Goal: Task Accomplishment & Management: Manage account settings

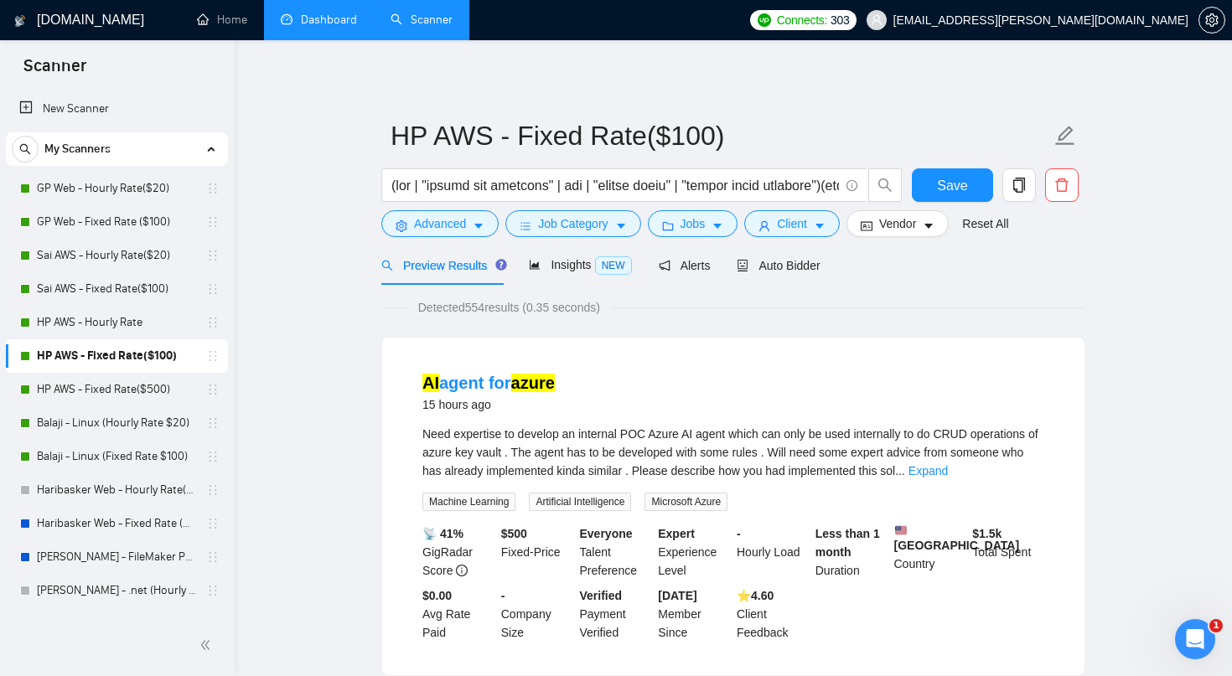
click at [340, 19] on link "Dashboard" at bounding box center [319, 20] width 76 height 14
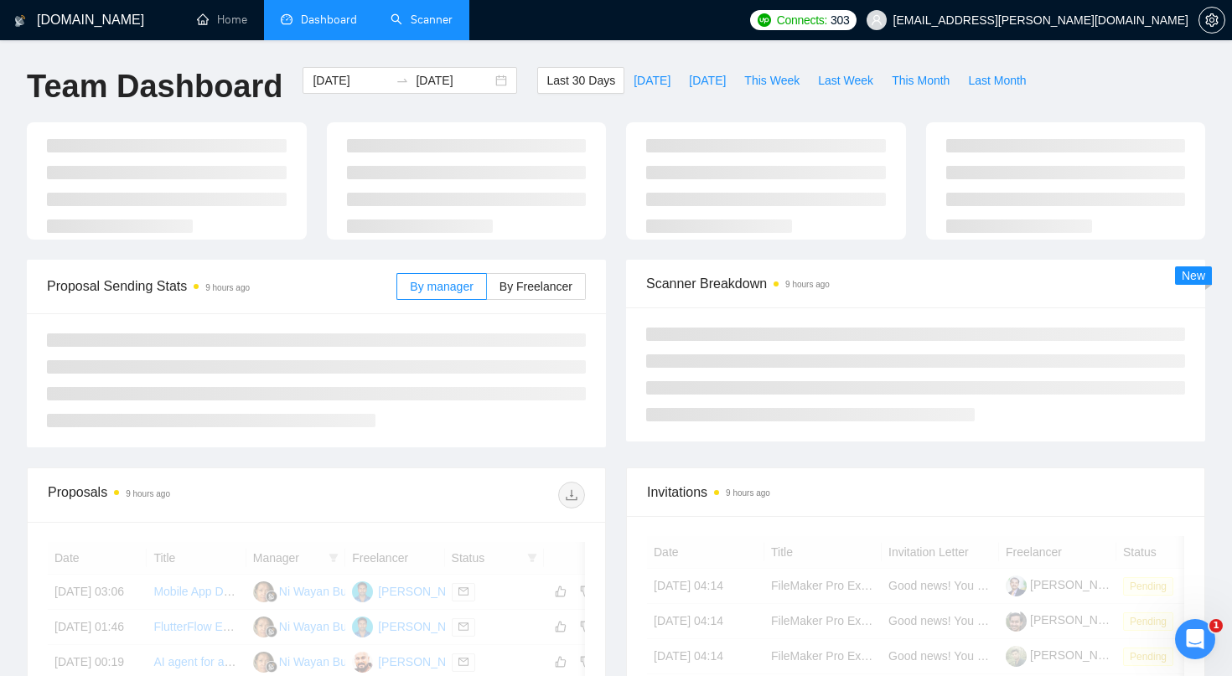
click at [417, 21] on link "Scanner" at bounding box center [422, 20] width 62 height 14
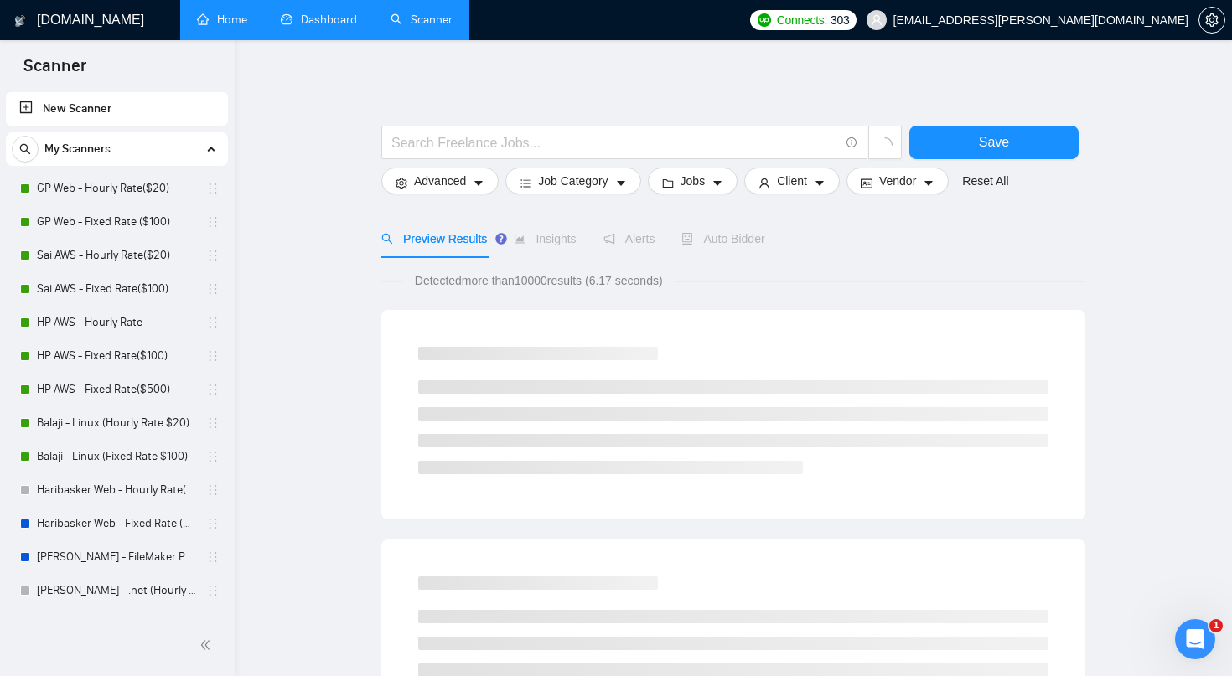
click at [223, 23] on link "Home" at bounding box center [222, 20] width 50 height 14
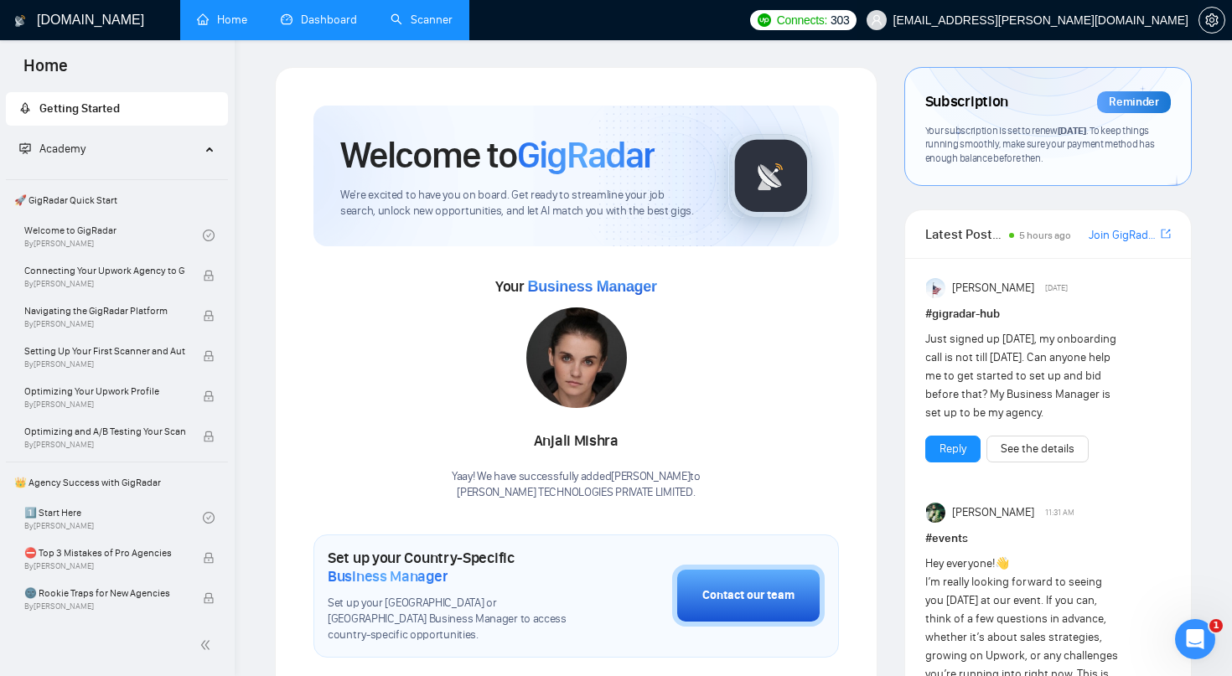
click at [1045, 29] on span "[EMAIL_ADDRESS][PERSON_NAME][DOMAIN_NAME]" at bounding box center [1028, 20] width 342 height 54
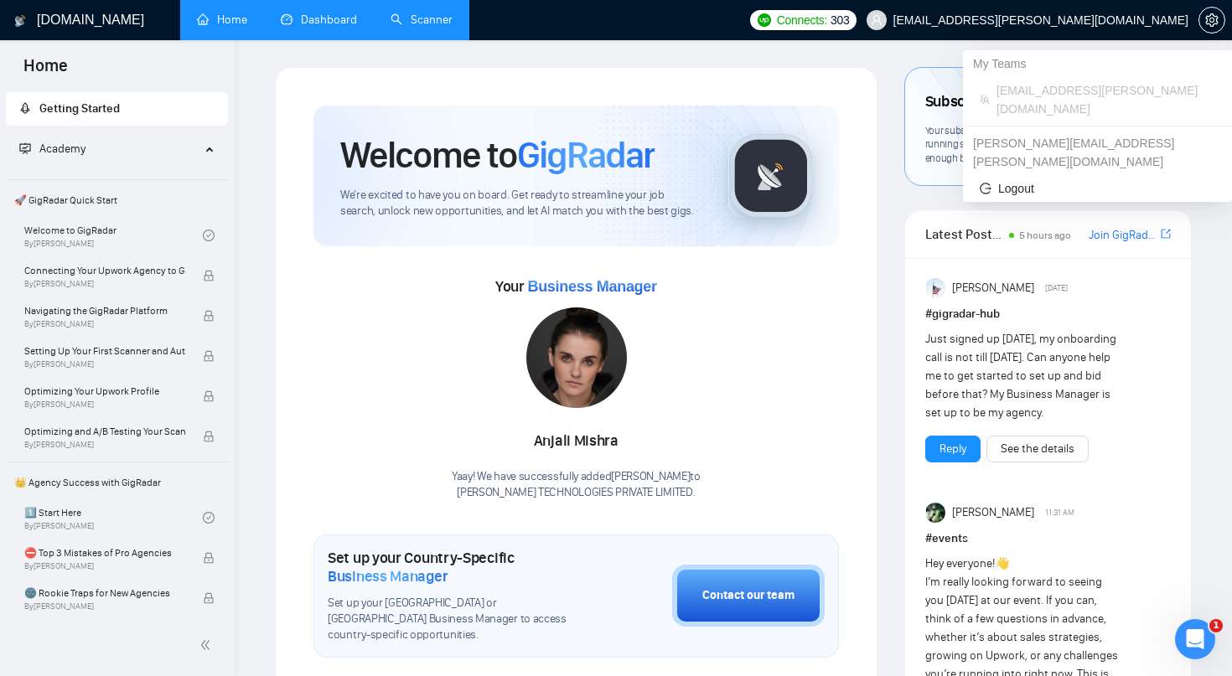
click at [1048, 20] on span "[EMAIL_ADDRESS][PERSON_NAME][DOMAIN_NAME]" at bounding box center [1040, 20] width 295 height 0
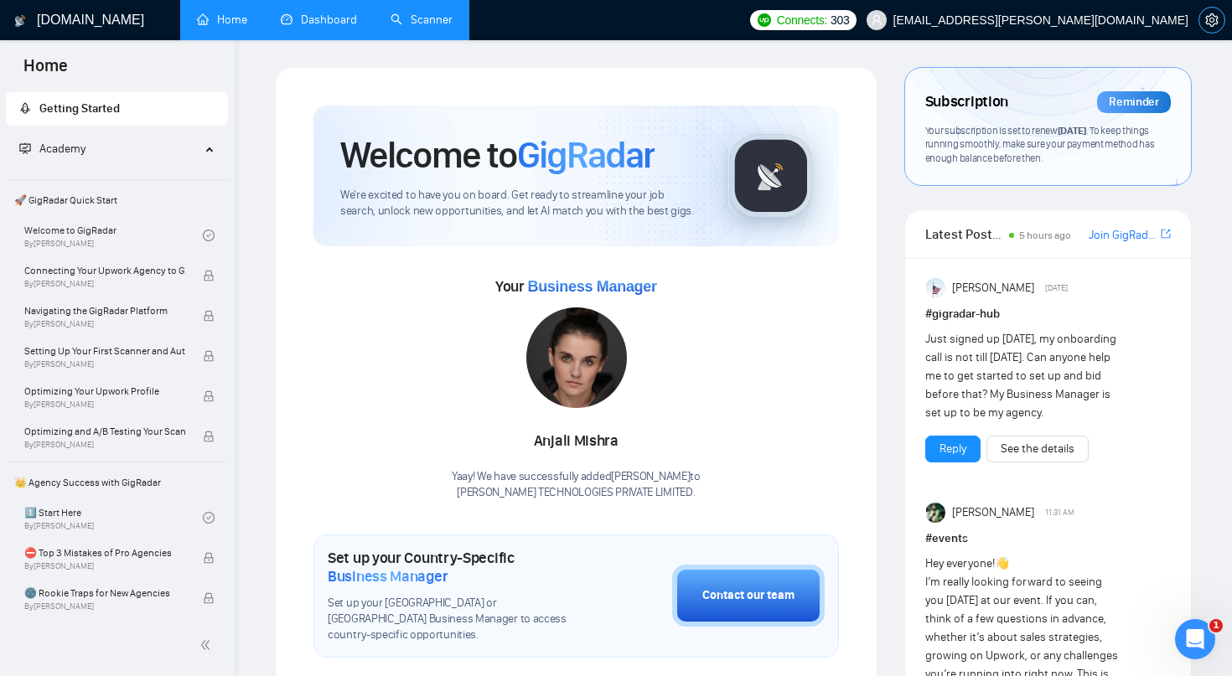
click at [1205, 20] on icon "setting" at bounding box center [1211, 19] width 13 height 13
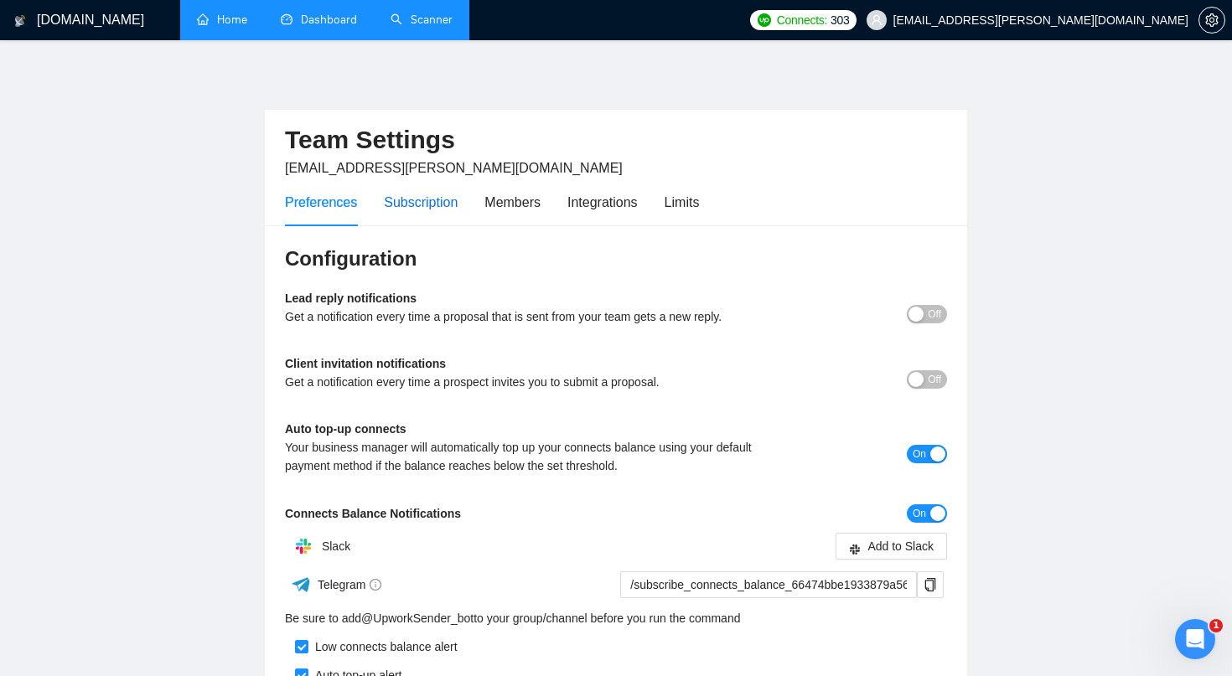
click at [416, 196] on div "Subscription" at bounding box center [421, 202] width 74 height 21
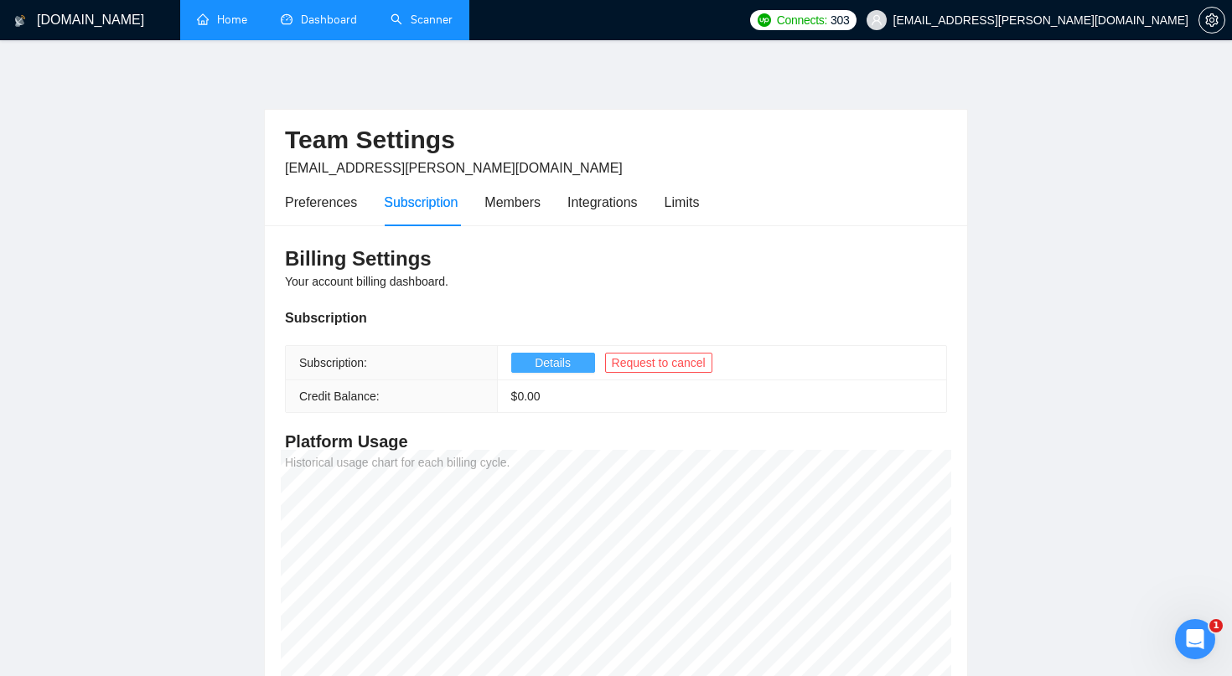
click at [553, 364] on span "Details" at bounding box center [553, 363] width 36 height 18
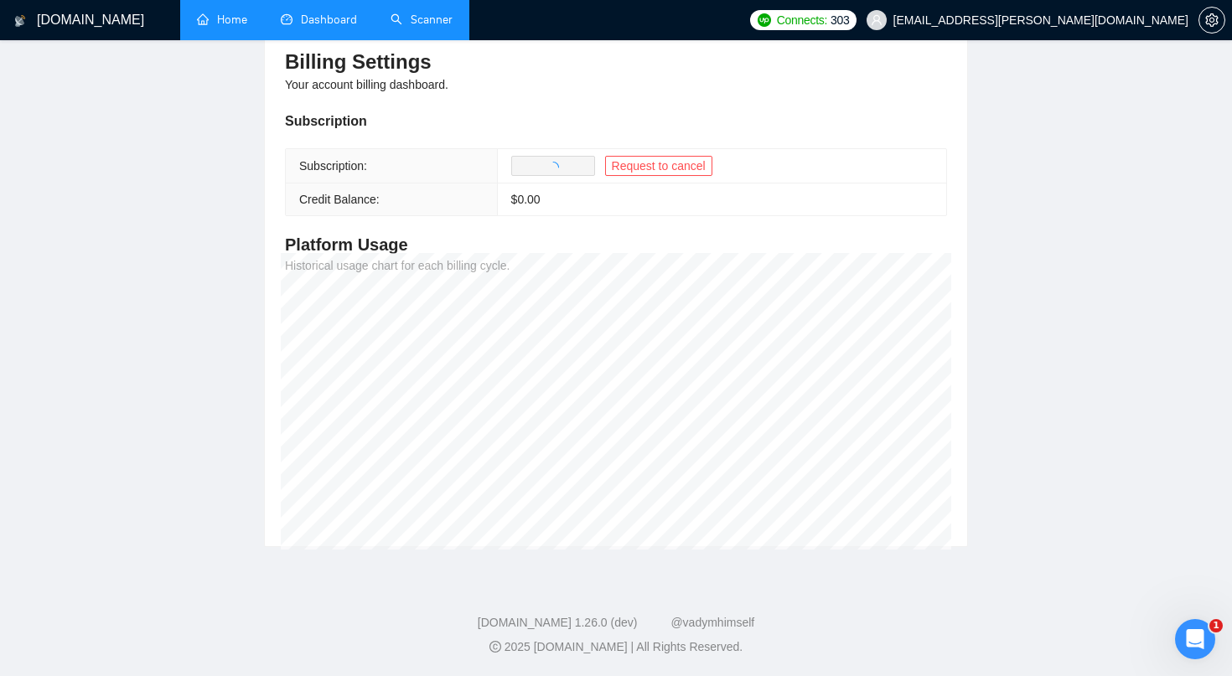
scroll to position [196, 0]
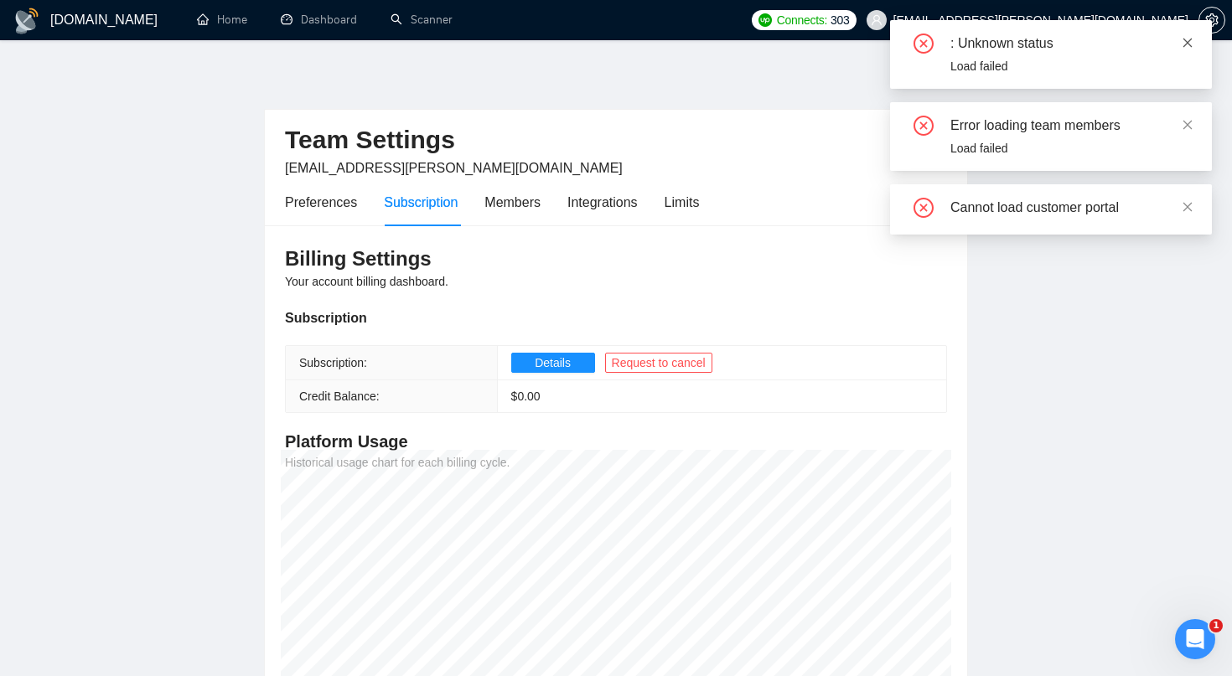
click at [1190, 37] on icon "close" at bounding box center [1188, 43] width 12 height 12
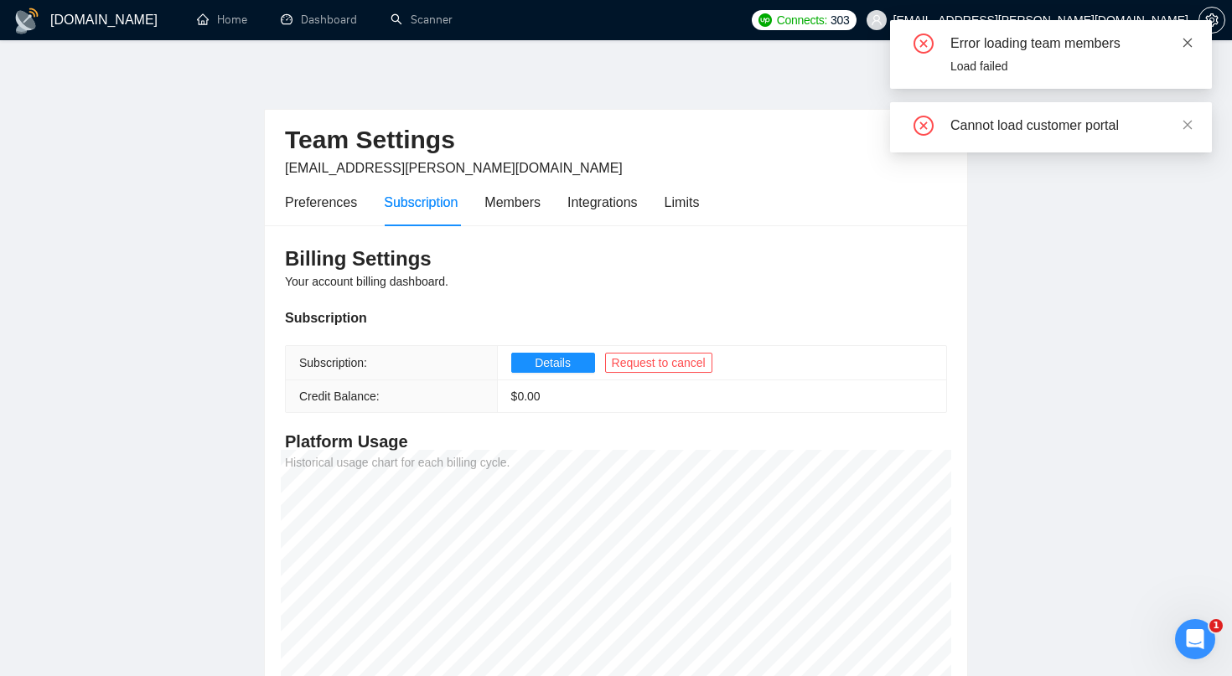
click at [1188, 43] on icon "close" at bounding box center [1187, 42] width 9 height 9
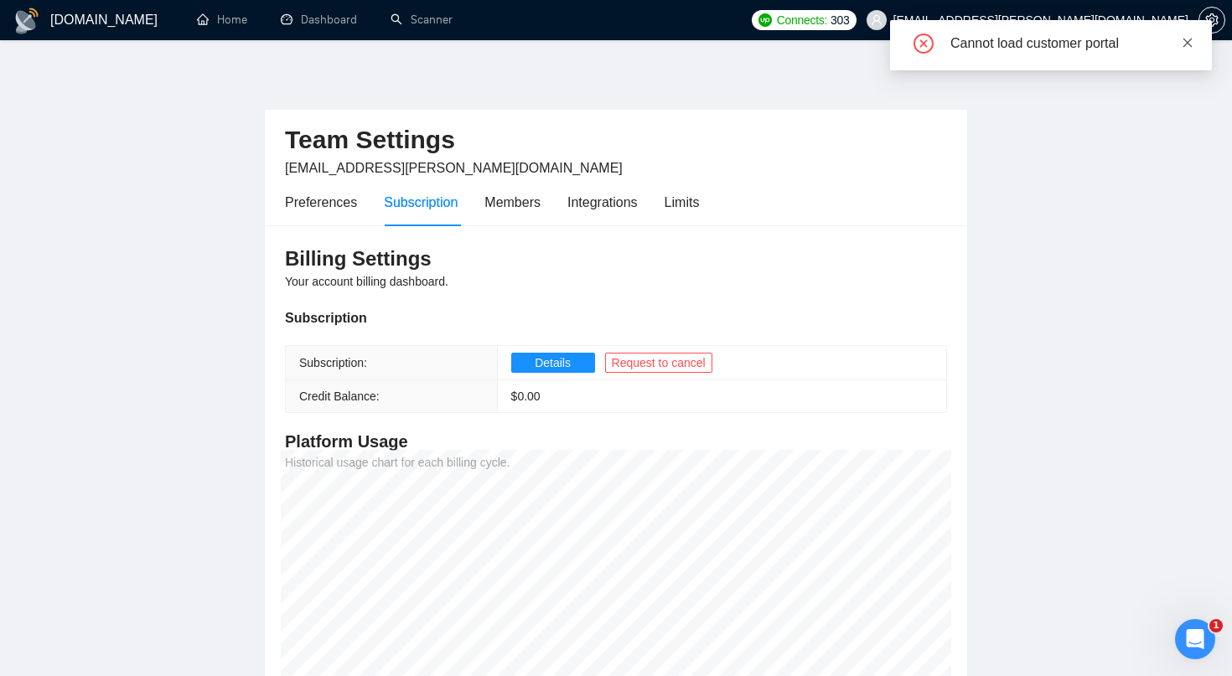
click at [1186, 47] on icon "close" at bounding box center [1188, 43] width 12 height 12
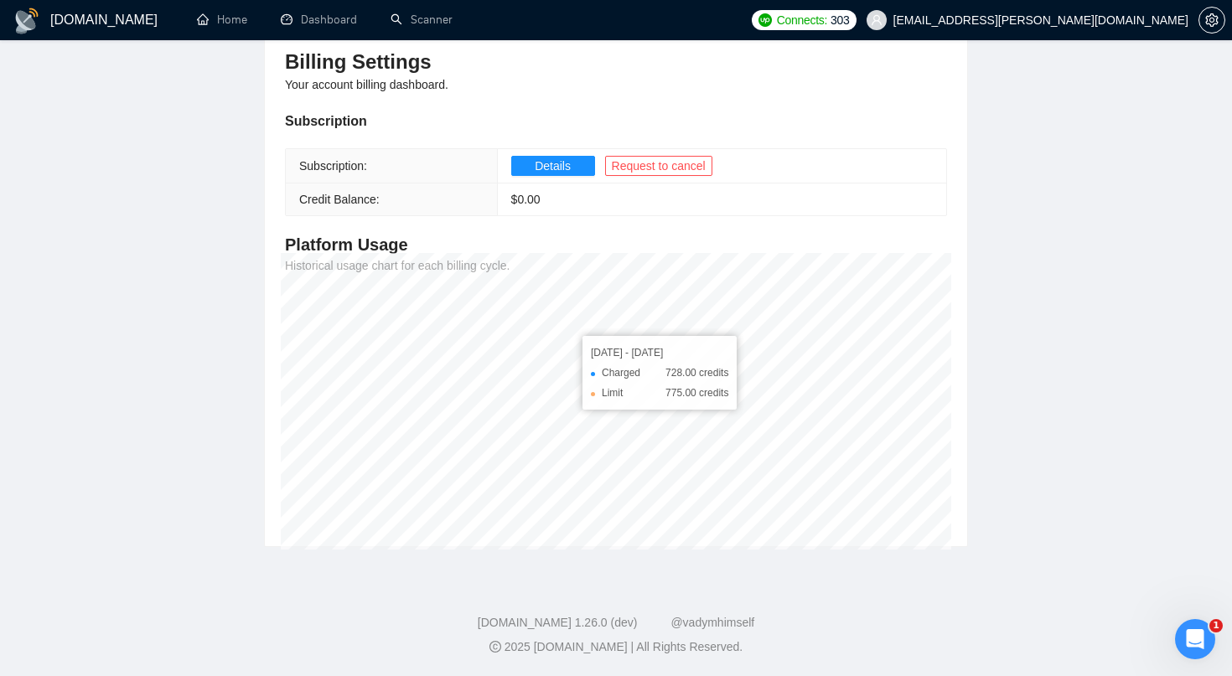
scroll to position [196, 0]
